Goal: Information Seeking & Learning: Learn about a topic

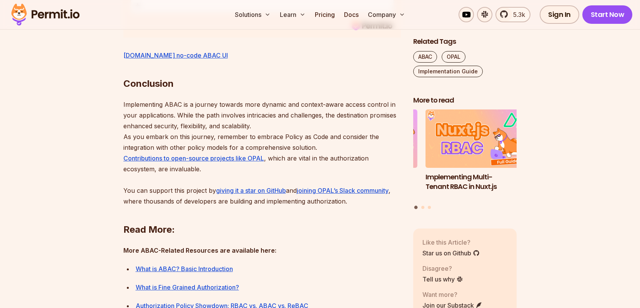
scroll to position [3558, 0]
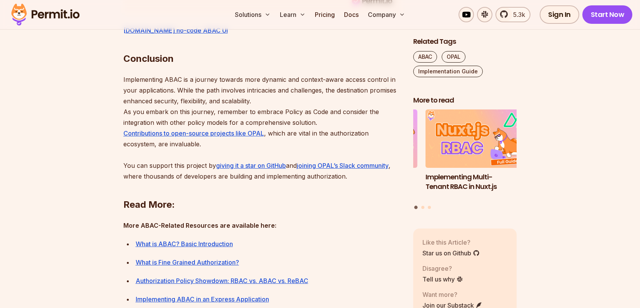
click at [123, 27] on link "[DOMAIN_NAME] no-code ABAC UI" at bounding box center [175, 31] width 105 height 8
